Goal: Check status

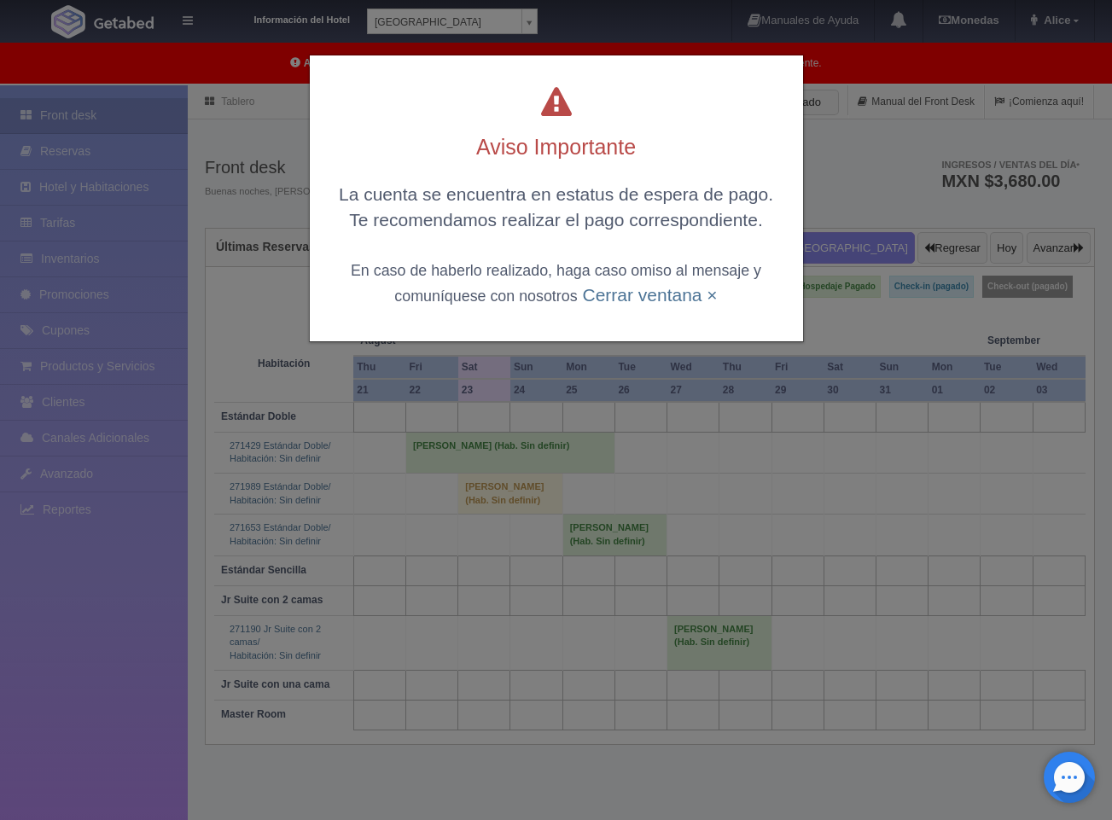
click at [601, 307] on div "La cuenta se encuentra en estatus de espera de pago. Te recomendamos realizar e…" at bounding box center [556, 244] width 459 height 125
click at [602, 305] on div "La cuenta se encuentra en estatus de espera de pago. Te recomendamos realizar e…" at bounding box center [556, 244] width 459 height 125
click at [602, 299] on link "Cerrar ventana ×" at bounding box center [649, 295] width 135 height 20
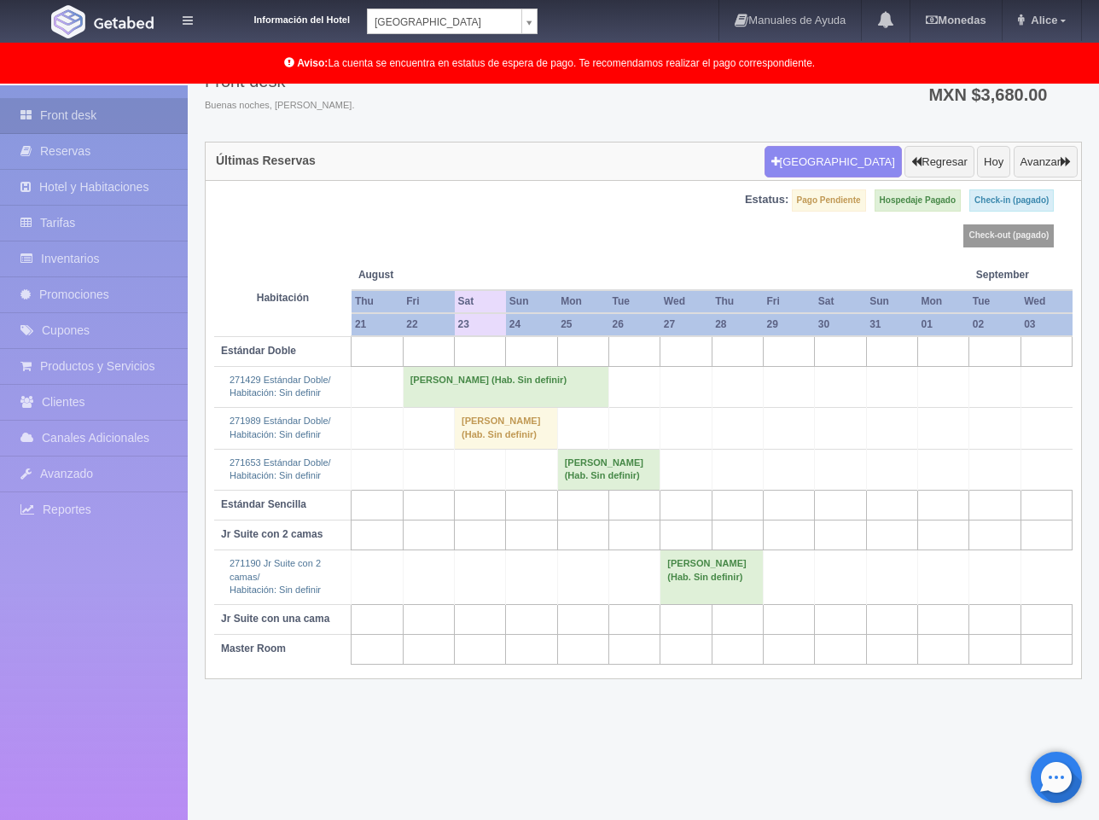
scroll to position [87, 0]
drag, startPoint x: 676, startPoint y: 654, endPoint x: 656, endPoint y: 641, distance: 24.6
click at [676, 634] on td at bounding box center [685, 619] width 51 height 30
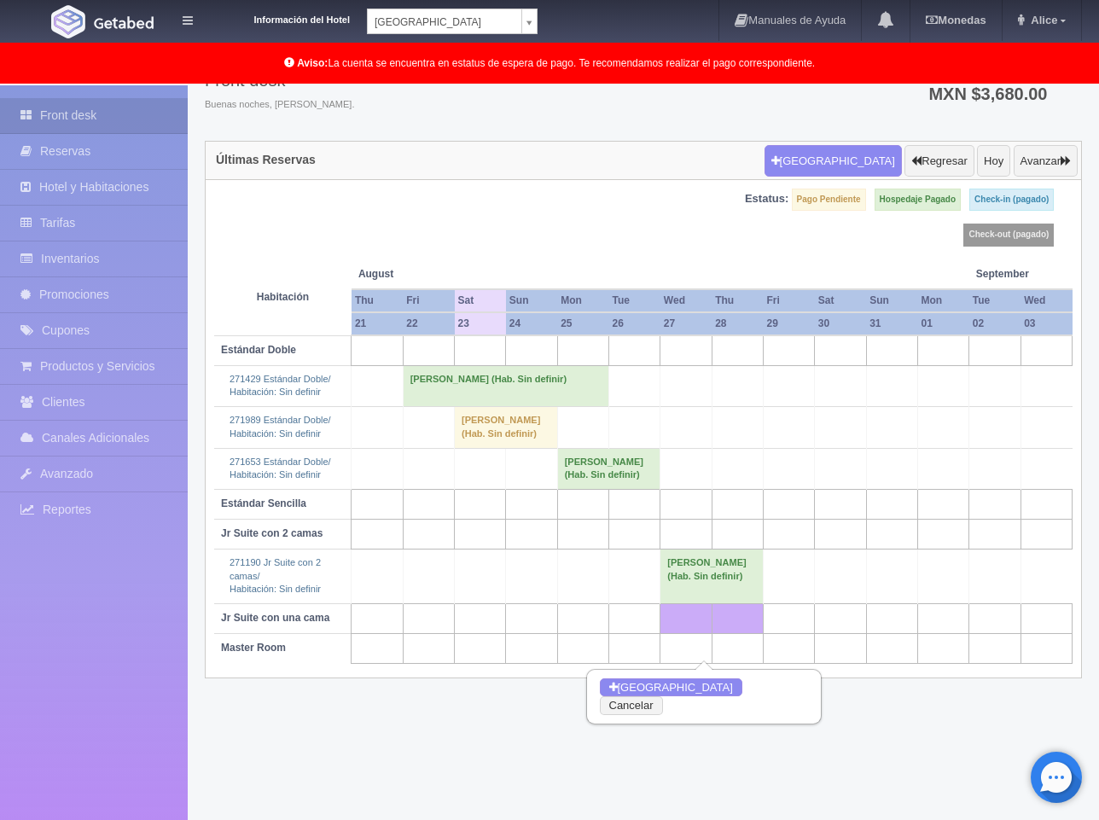
click at [498, 438] on td "[PERSON_NAME] (Hab. Sin definir)" at bounding box center [506, 427] width 103 height 41
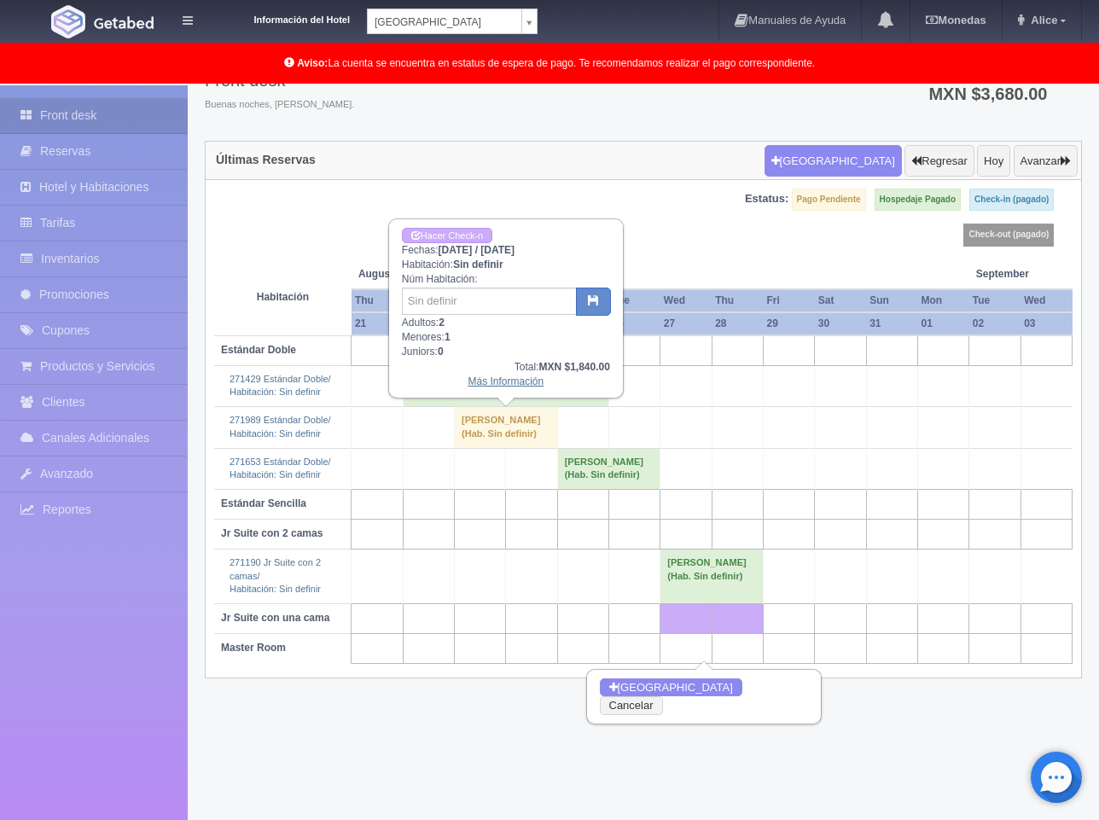
click at [504, 377] on link "Más Información" at bounding box center [505, 381] width 76 height 12
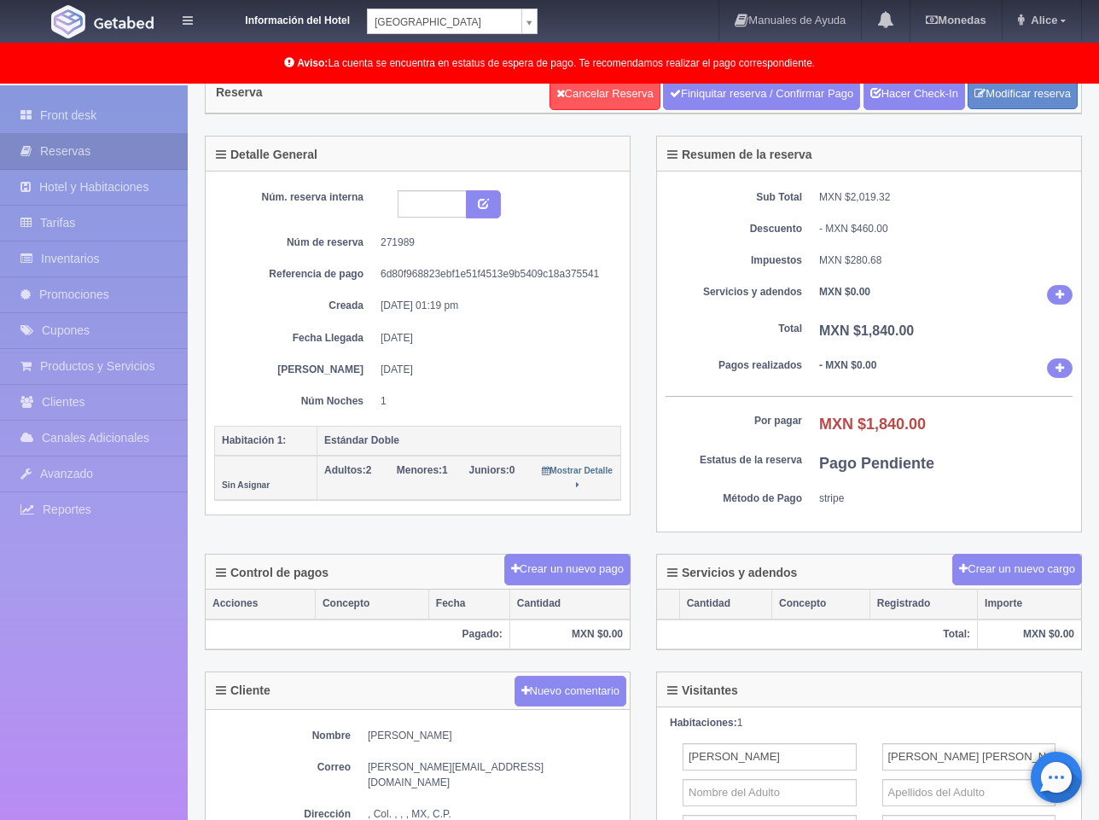
scroll to position [85, 0]
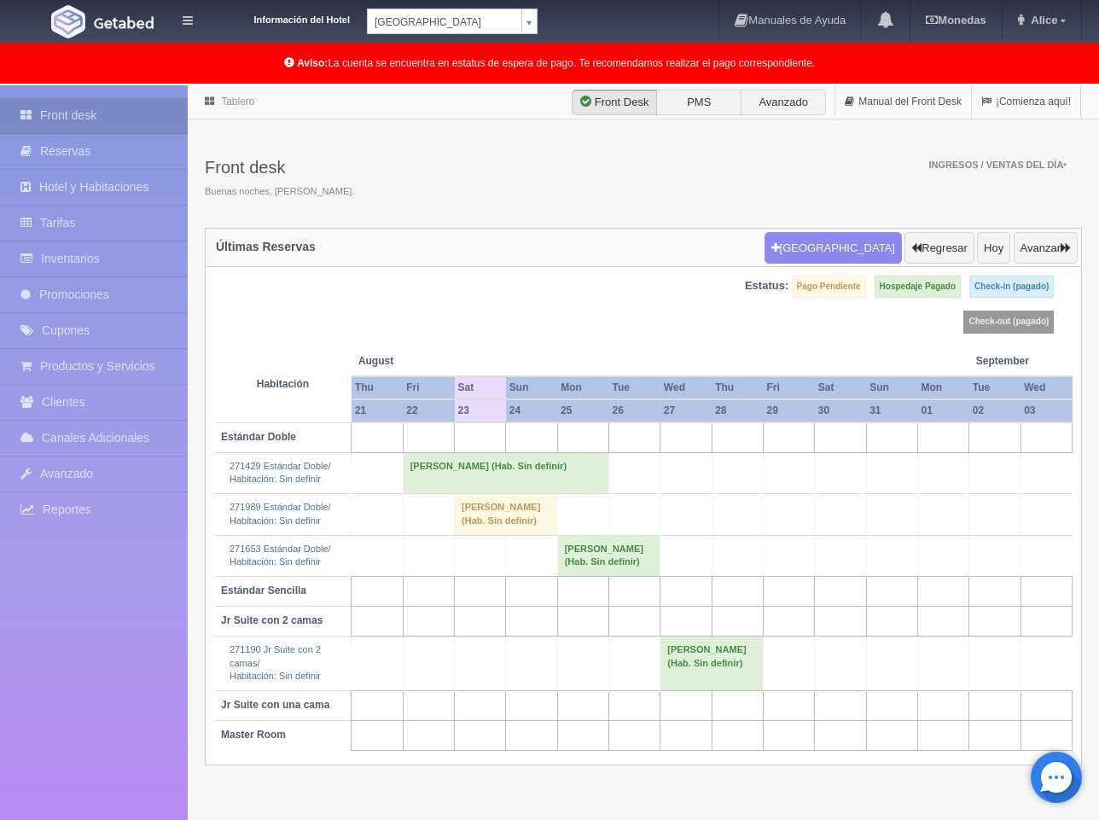
scroll to position [87, 0]
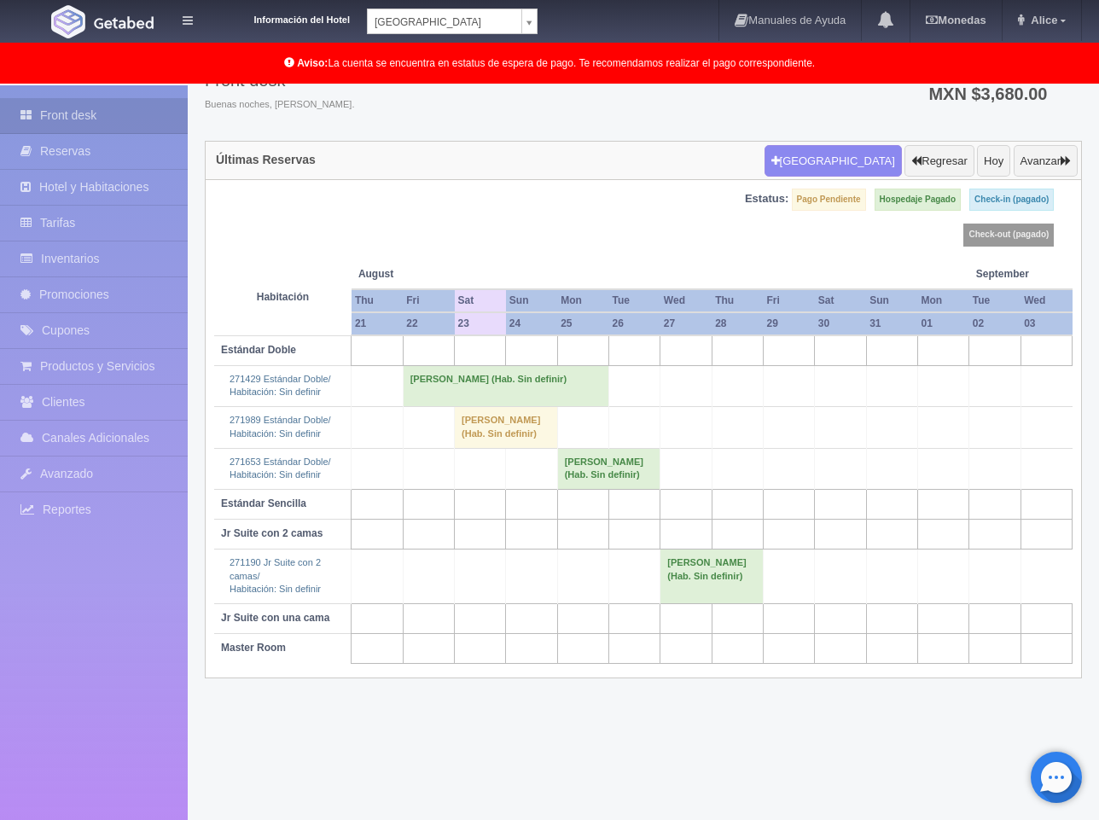
click at [496, 444] on td "[PERSON_NAME] (Hab. Sin definir)" at bounding box center [506, 427] width 103 height 41
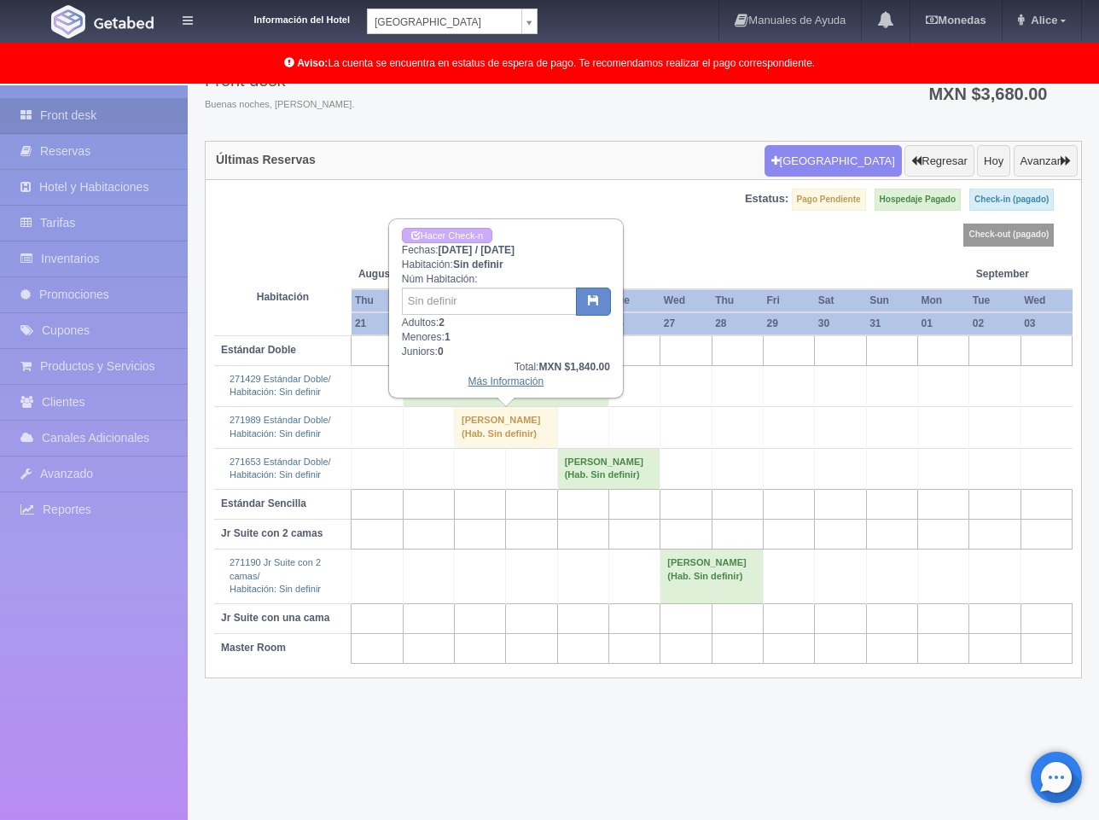
click at [517, 383] on link "Más Información" at bounding box center [505, 381] width 76 height 12
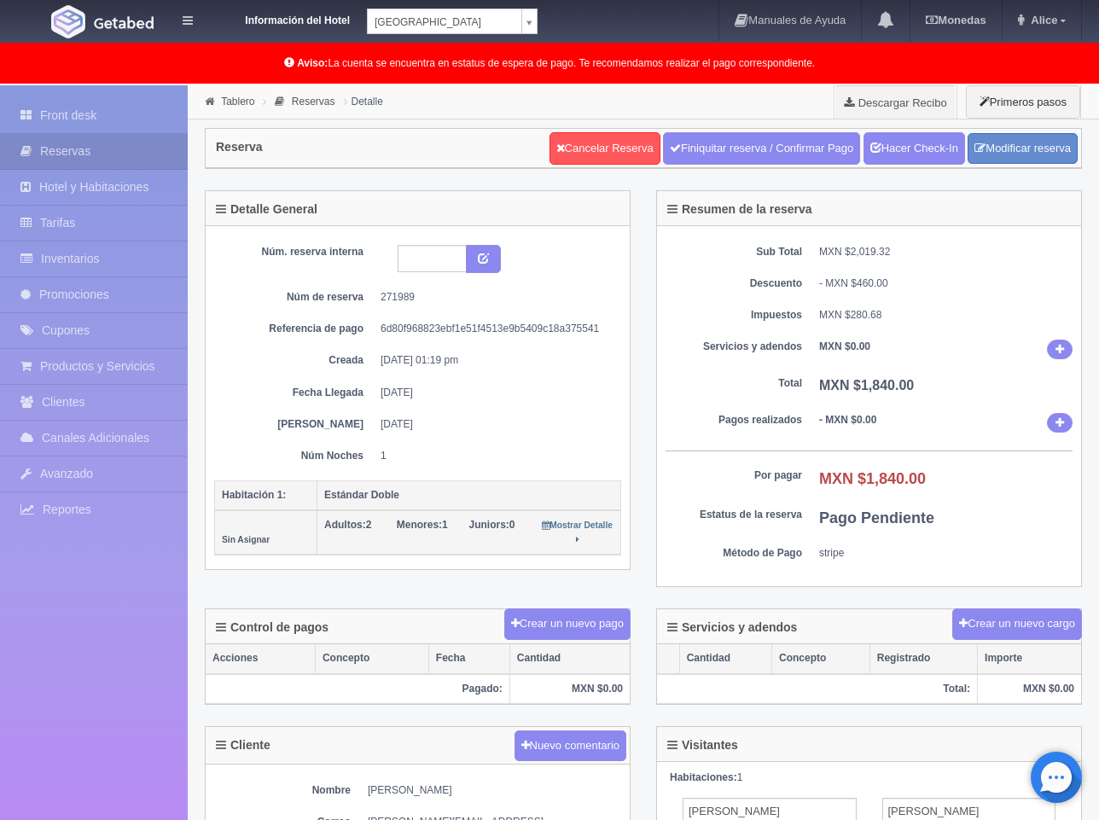
click at [179, 696] on div "Front desk Reservas Hotel y Habitaciones Tarifas Inventarios Promociones Cupone…" at bounding box center [94, 495] width 188 height 820
